Goal: Information Seeking & Learning: Learn about a topic

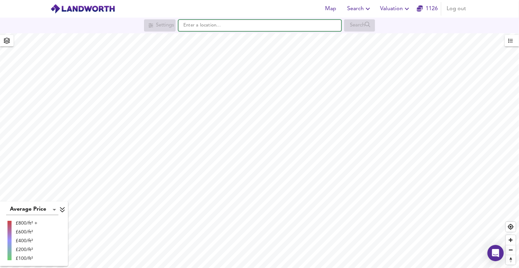
click at [195, 22] on input "text" at bounding box center [259, 26] width 163 height 12
paste input "SG8 0JN"
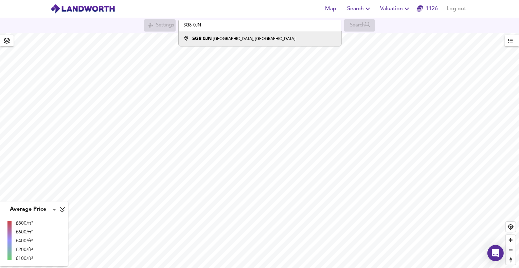
click at [201, 38] on strong "SG8 0JN" at bounding box center [201, 38] width 19 height 5
type input "[STREET_ADDRESS]"
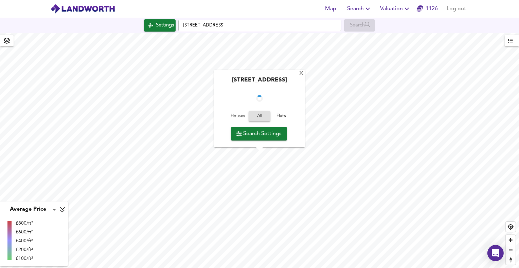
checkbox input "false"
checkbox input "true"
